Goal: Information Seeking & Learning: Understand process/instructions

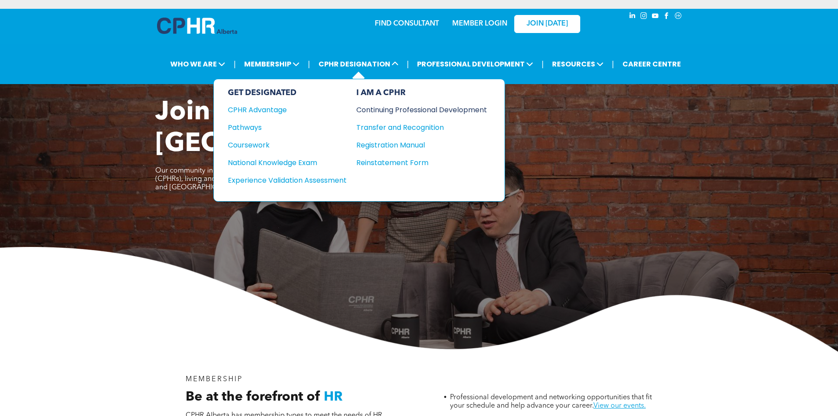
click at [415, 111] on div "Continuing Professional Development" at bounding box center [414, 109] width 117 height 11
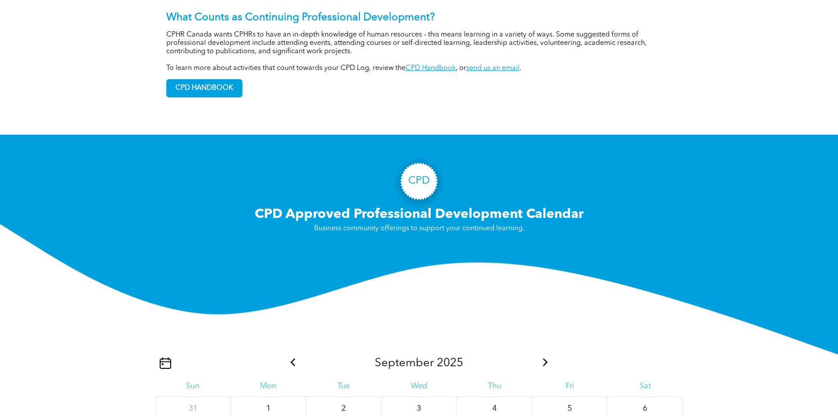
scroll to position [748, 0]
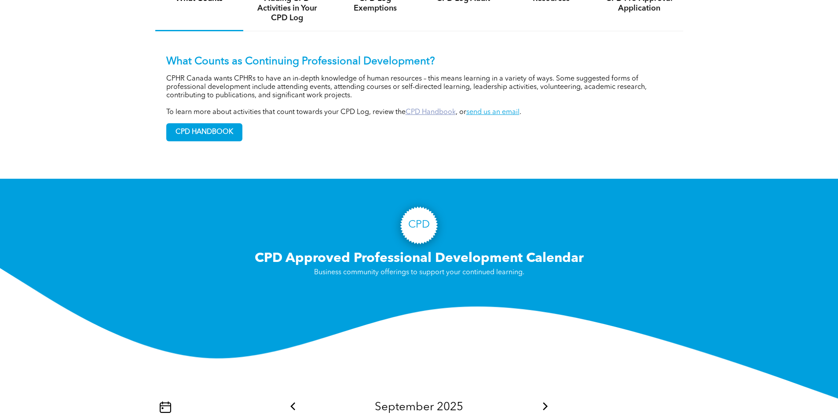
click at [446, 116] on link "CPD Handbook" at bounding box center [430, 112] width 50 height 7
